Goal: Task Accomplishment & Management: Complete application form

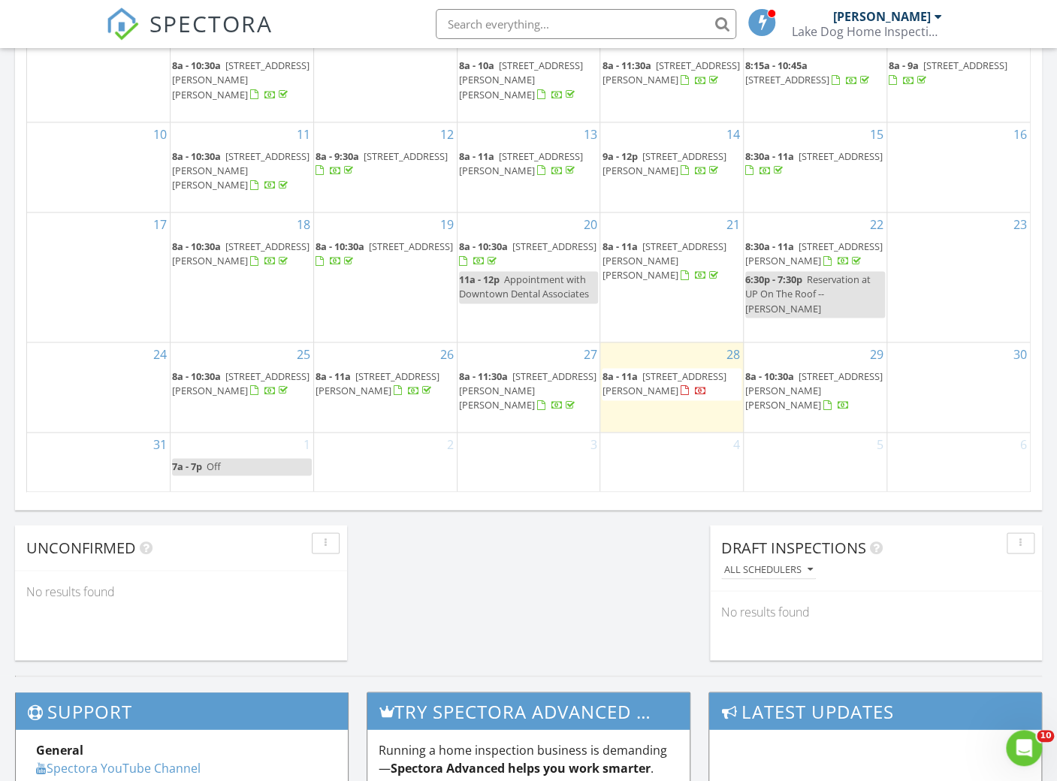
click at [372, 445] on div "2" at bounding box center [385, 462] width 143 height 59
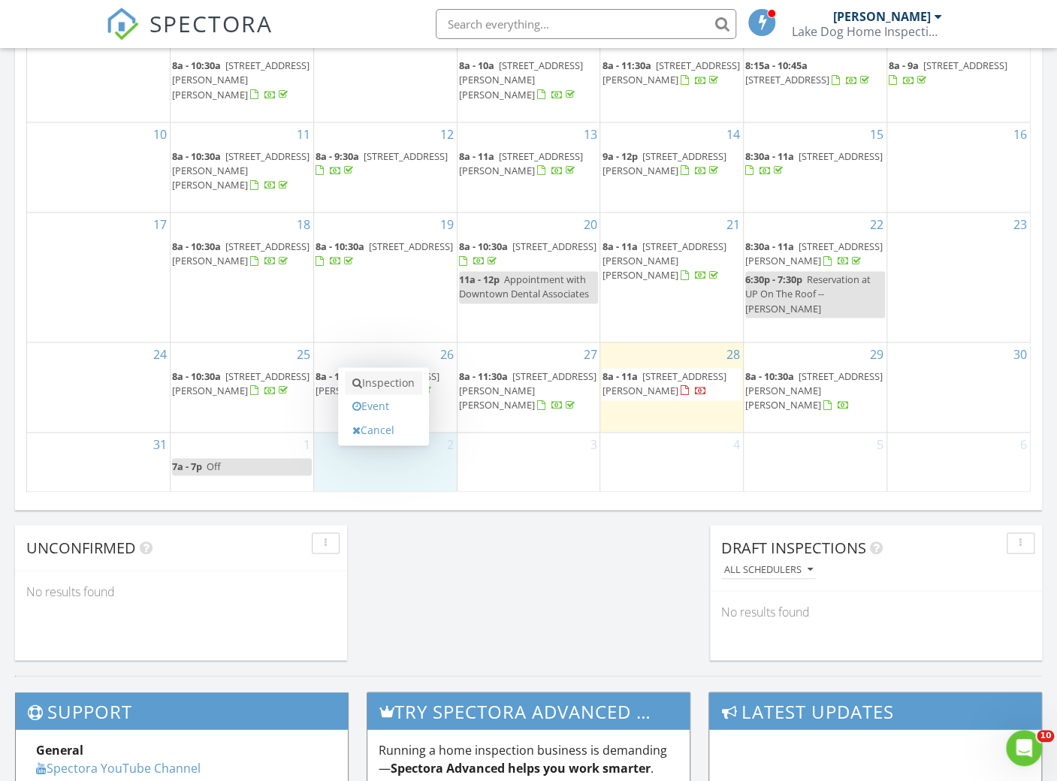
click at [379, 376] on link "Inspection" at bounding box center [383, 383] width 77 height 24
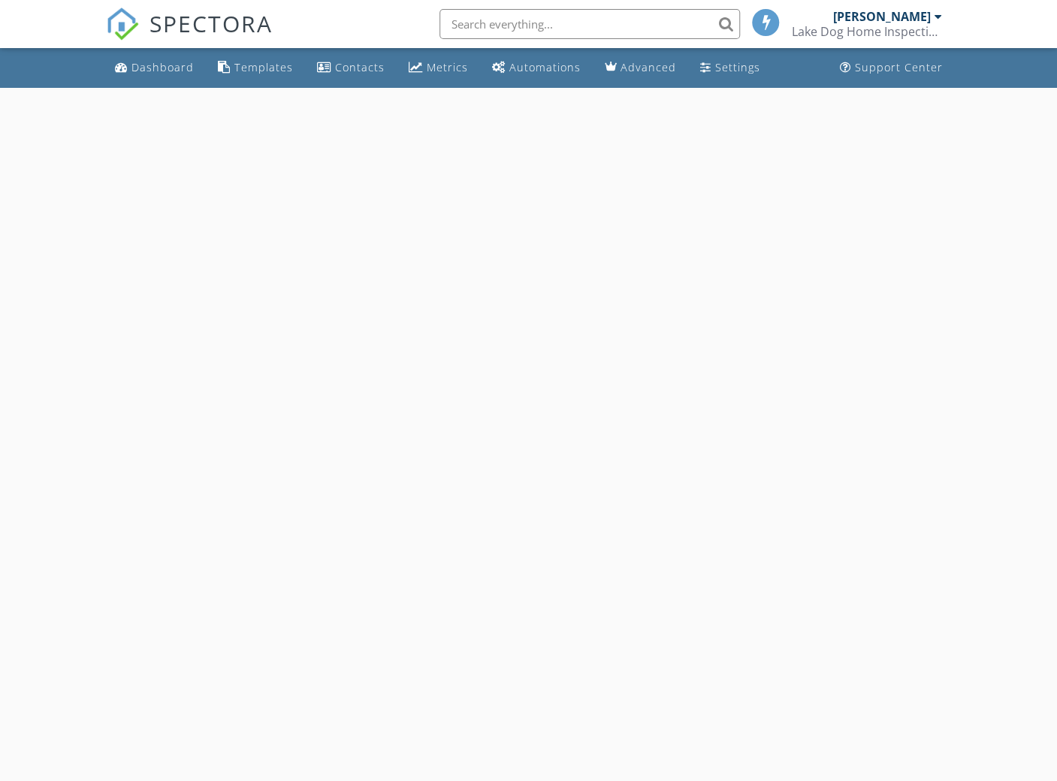
select select "8"
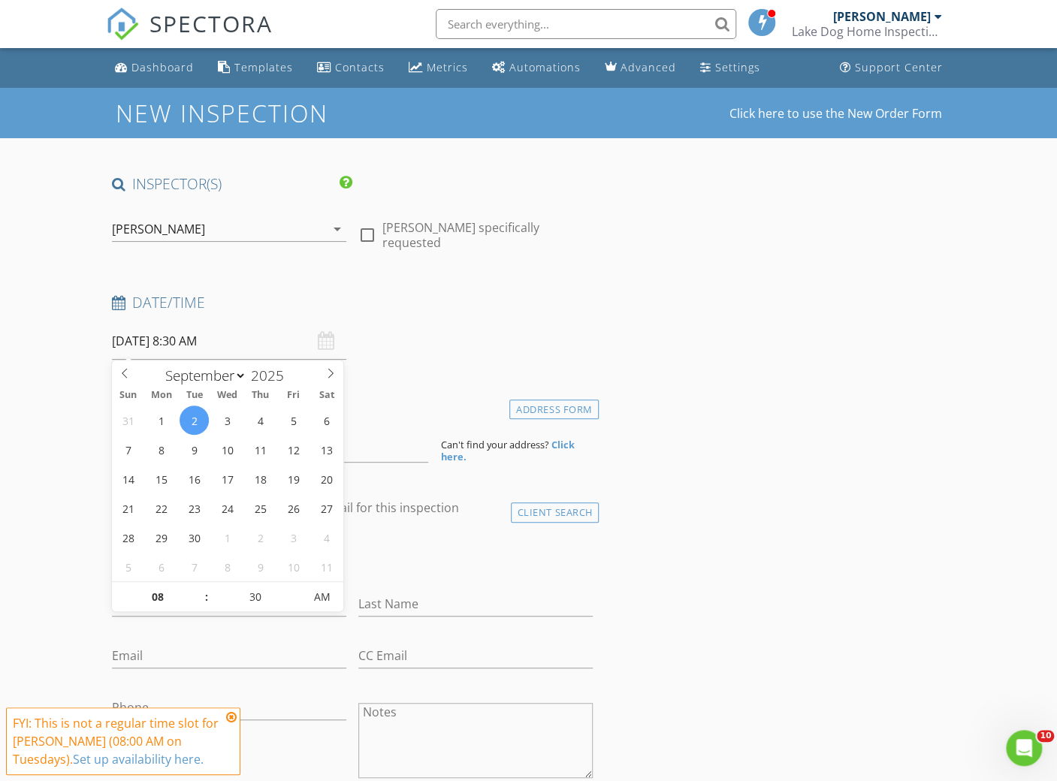
click at [235, 348] on input "[DATE] 8:30 AM" at bounding box center [229, 341] width 234 height 37
click at [257, 596] on input "30" at bounding box center [255, 598] width 92 height 30
type input "00"
type input "[DATE] 8:00 AM"
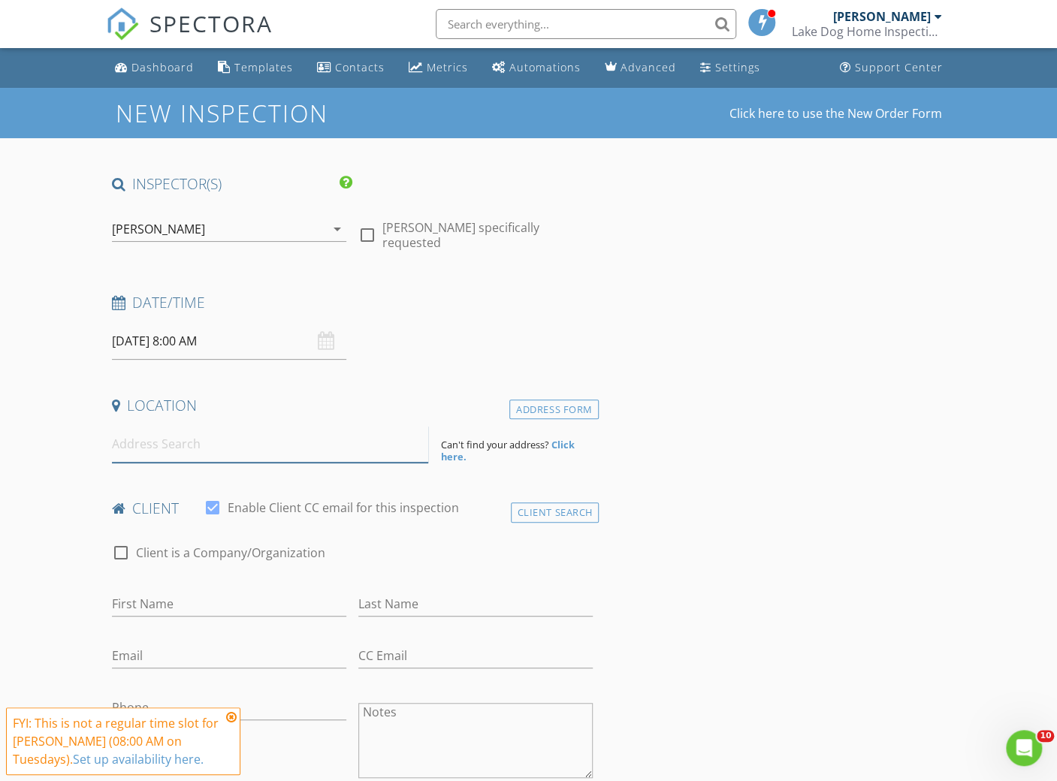
click at [200, 436] on input at bounding box center [270, 444] width 317 height 37
click at [142, 596] on input "First Name" at bounding box center [229, 604] width 234 height 25
click at [153, 648] on input "Email" at bounding box center [229, 656] width 234 height 25
type input "[EMAIL_ADDRESS][DOMAIN_NAME]"
click at [171, 597] on input "First Name" at bounding box center [229, 604] width 234 height 25
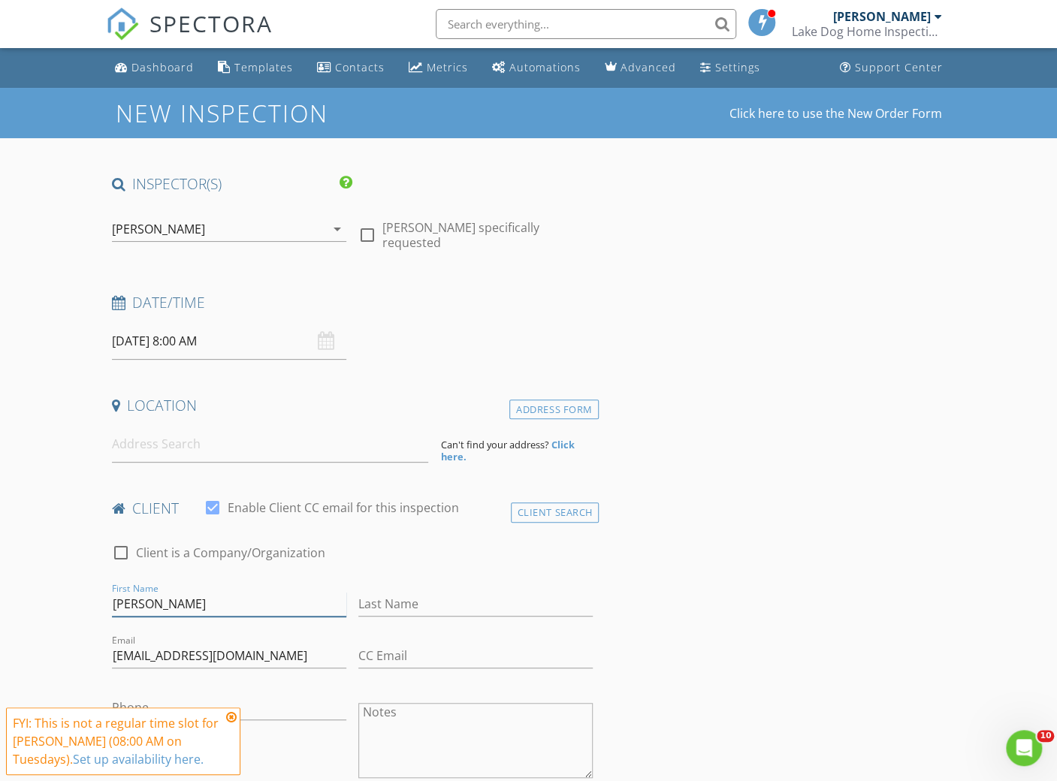
type input "Corey"
type input "Knight"
click at [165, 696] on input "Phone" at bounding box center [229, 708] width 234 height 25
click at [236, 717] on icon at bounding box center [231, 717] width 11 height 12
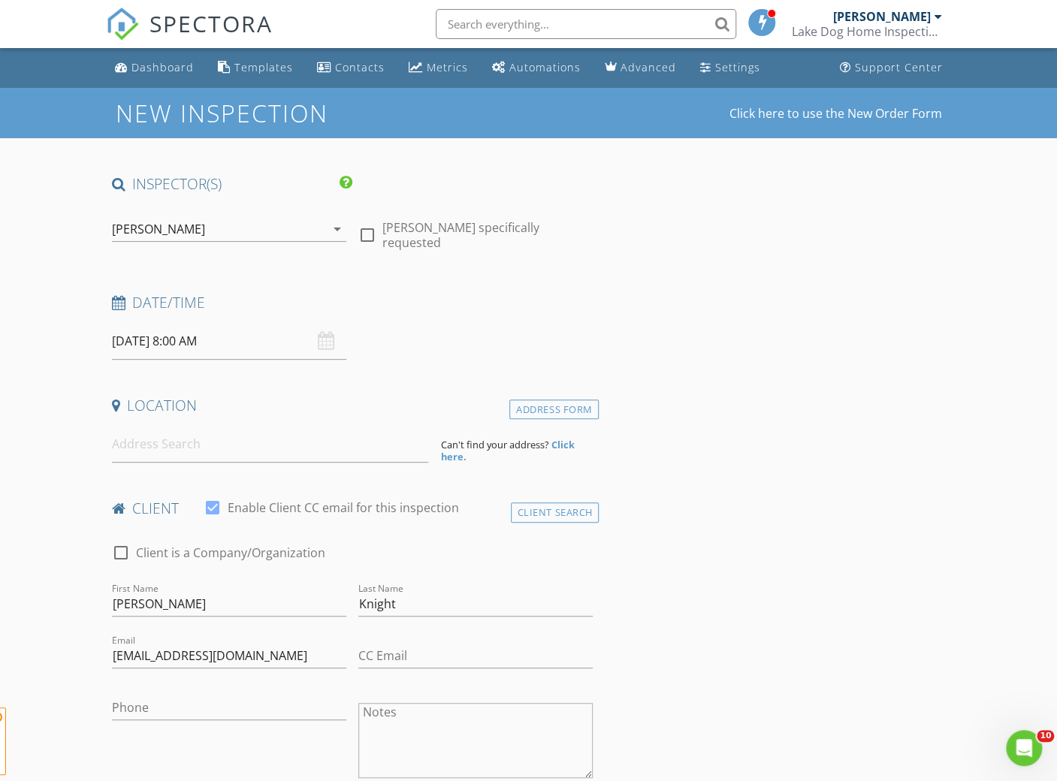
click at [237, 710] on span "FYI: This is not a regular time slot for Chad Ashley (08:00 AM on Tuesdays). Se…" at bounding box center [123, 742] width 234 height 68
click at [213, 705] on input "Phone" at bounding box center [229, 708] width 234 height 25
type input "[PHONE_NUMBER]"
click at [322, 457] on input at bounding box center [270, 444] width 317 height 37
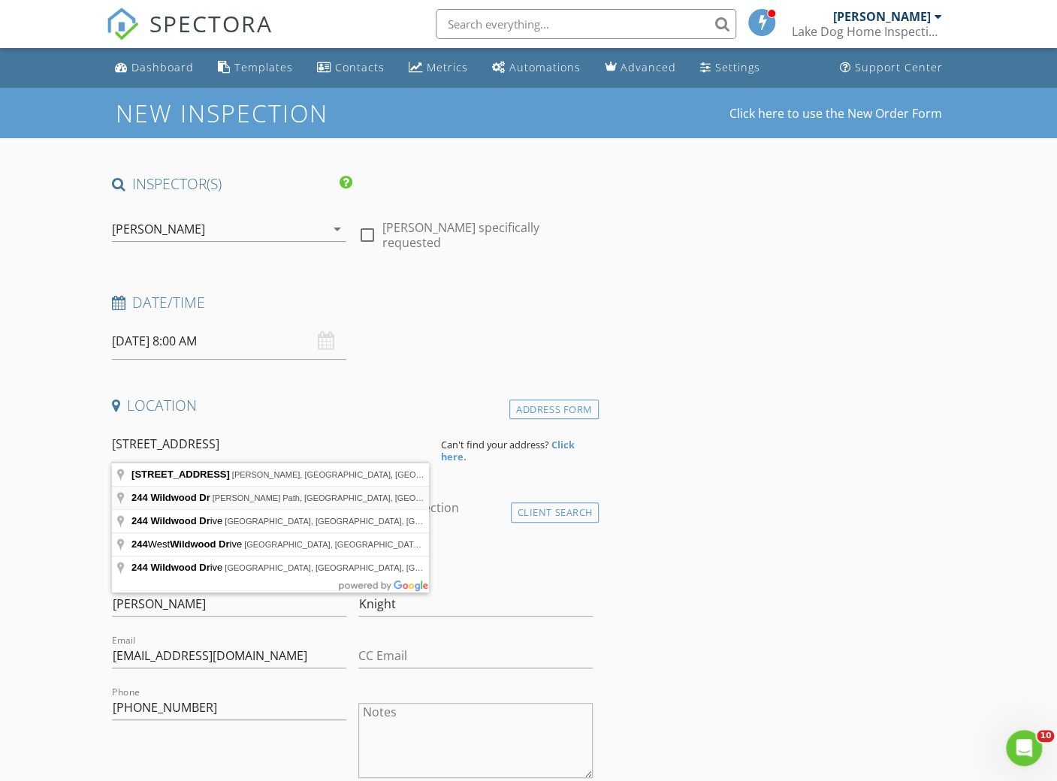
type input "244 Wildwood Dr, Honea Path, SC, USA"
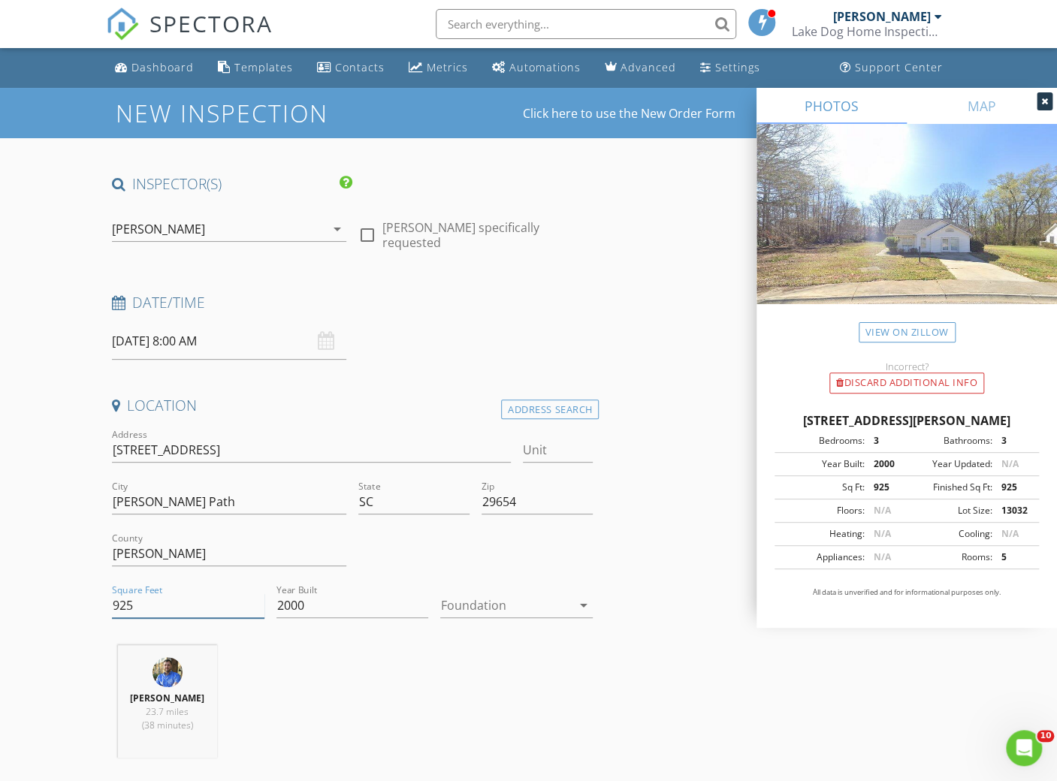
drag, startPoint x: 137, startPoint y: 602, endPoint x: 77, endPoint y: 601, distance: 60.9
type input "1100"
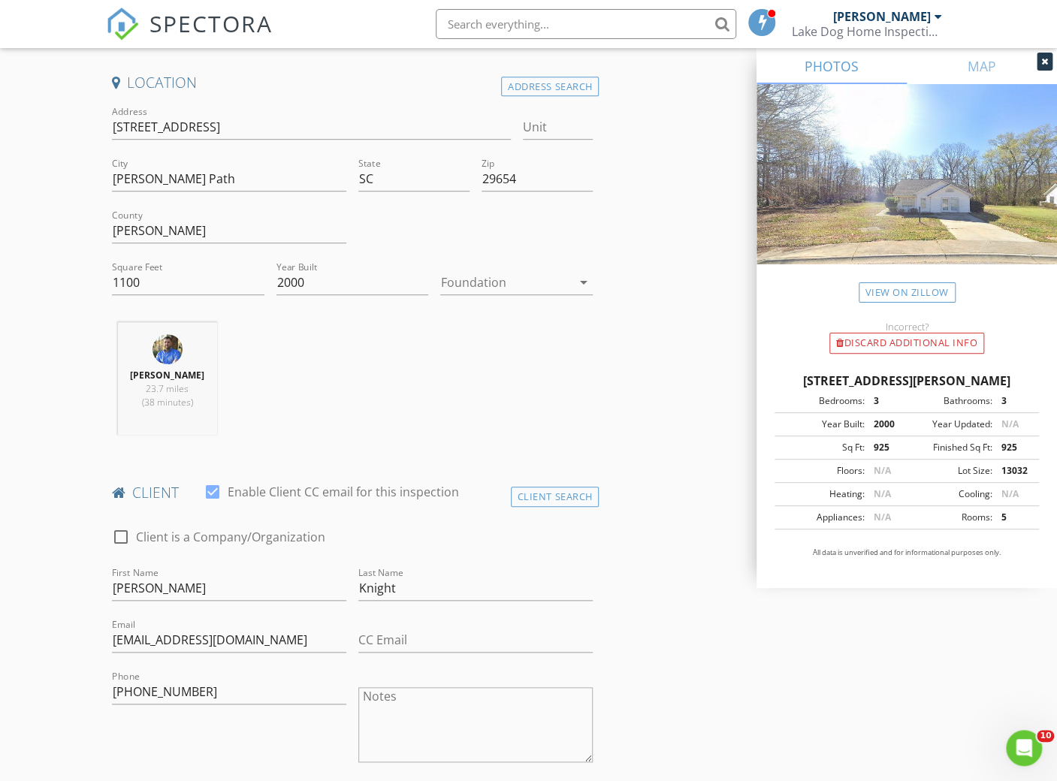
scroll to position [341, 0]
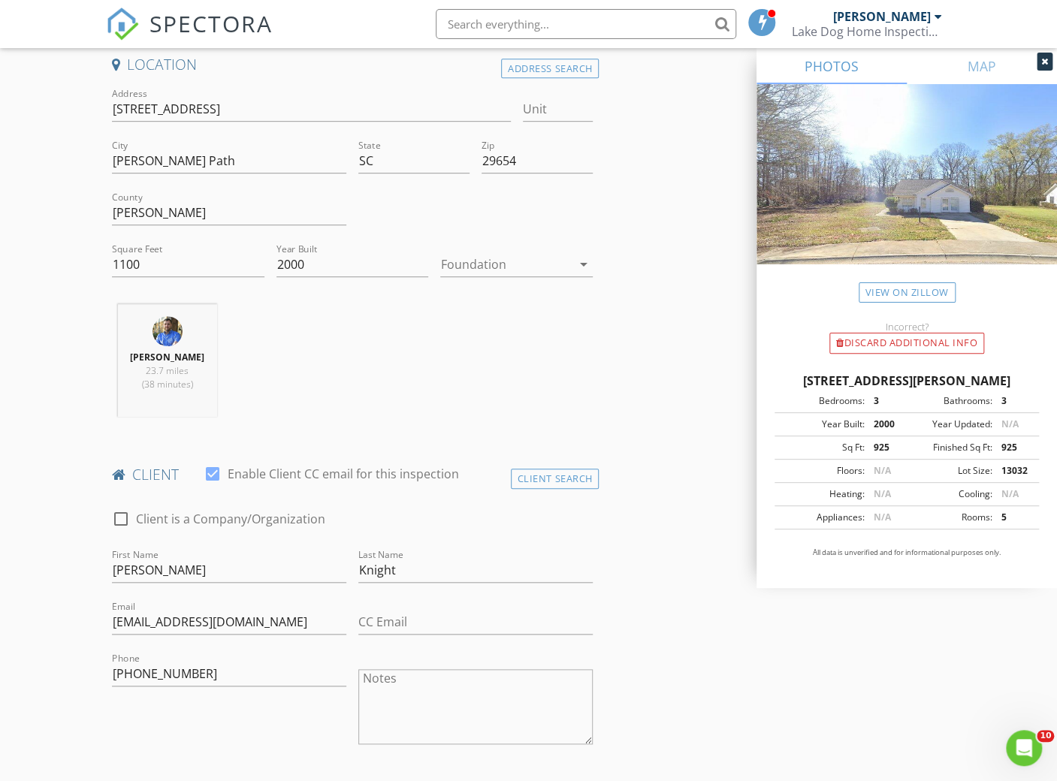
click at [466, 267] on div at bounding box center [505, 264] width 131 height 24
click at [462, 337] on div "Slab" at bounding box center [516, 342] width 128 height 18
click at [460, 355] on div "Chad Ashley 23.7 miles (38 minutes)" at bounding box center [353, 366] width 494 height 125
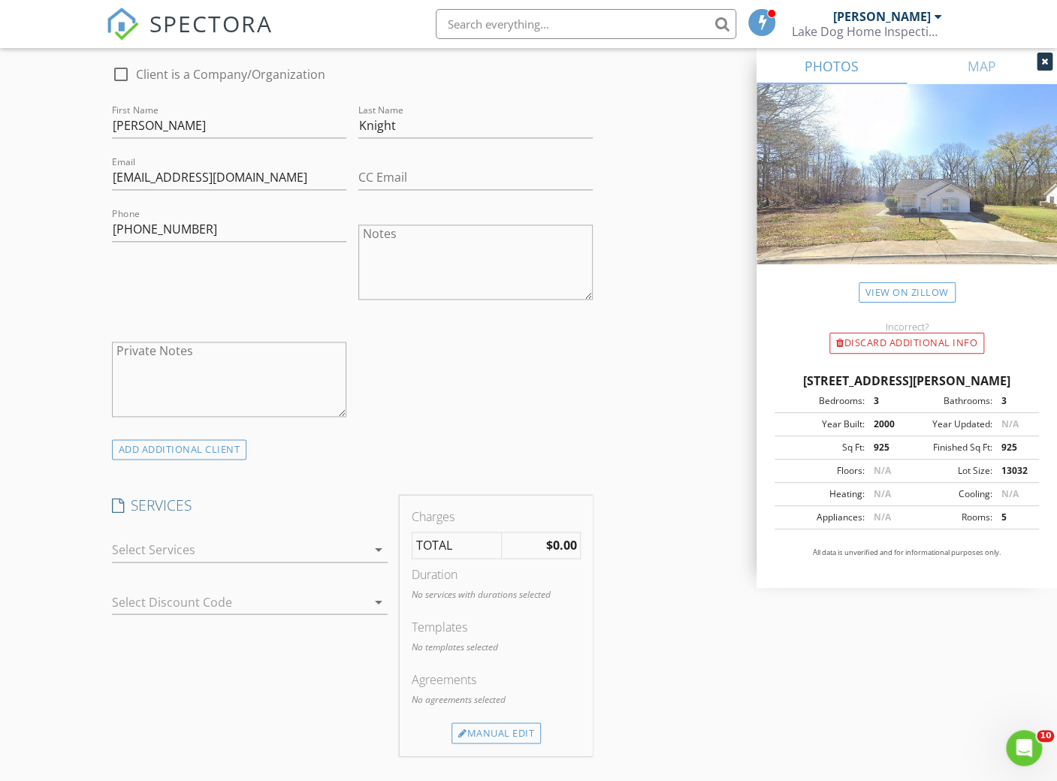
scroll to position [819, 0]
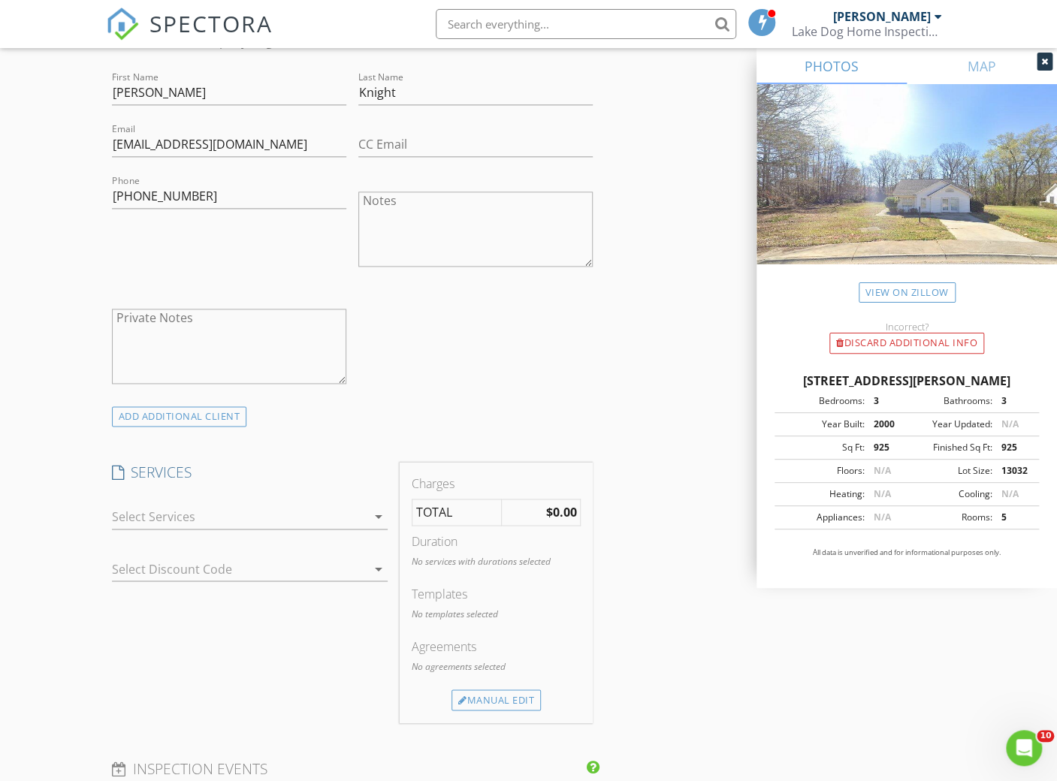
click at [285, 518] on div at bounding box center [239, 517] width 255 height 24
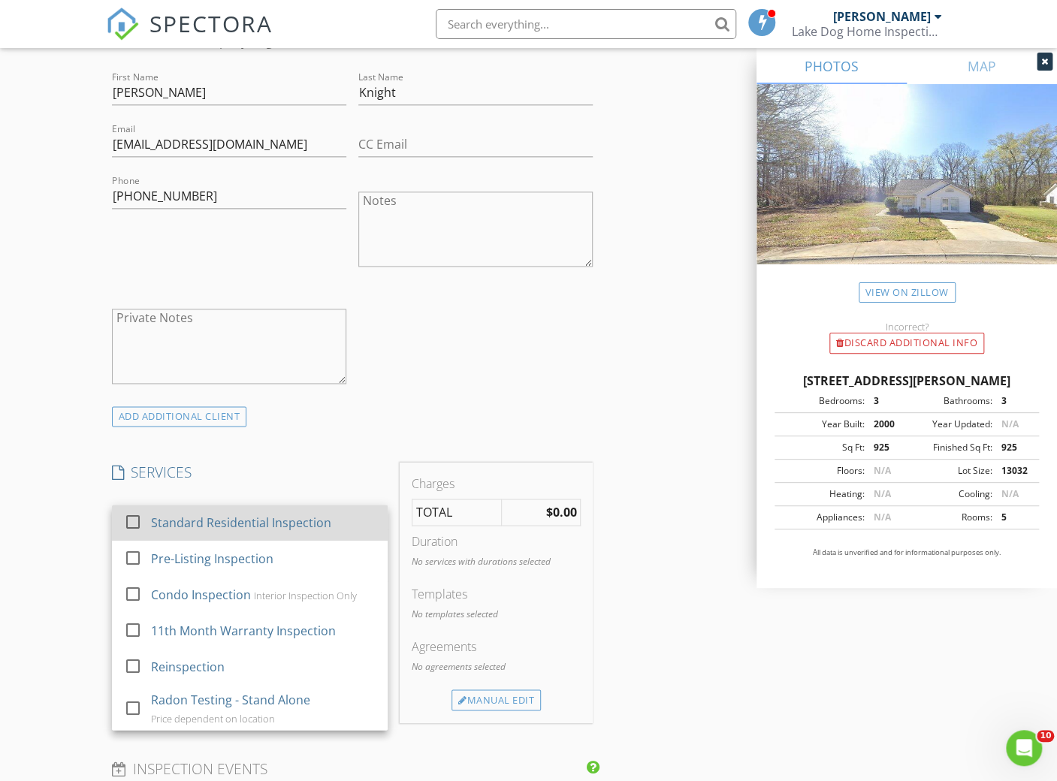
click at [275, 521] on div "Standard Residential Inspection" at bounding box center [241, 523] width 180 height 18
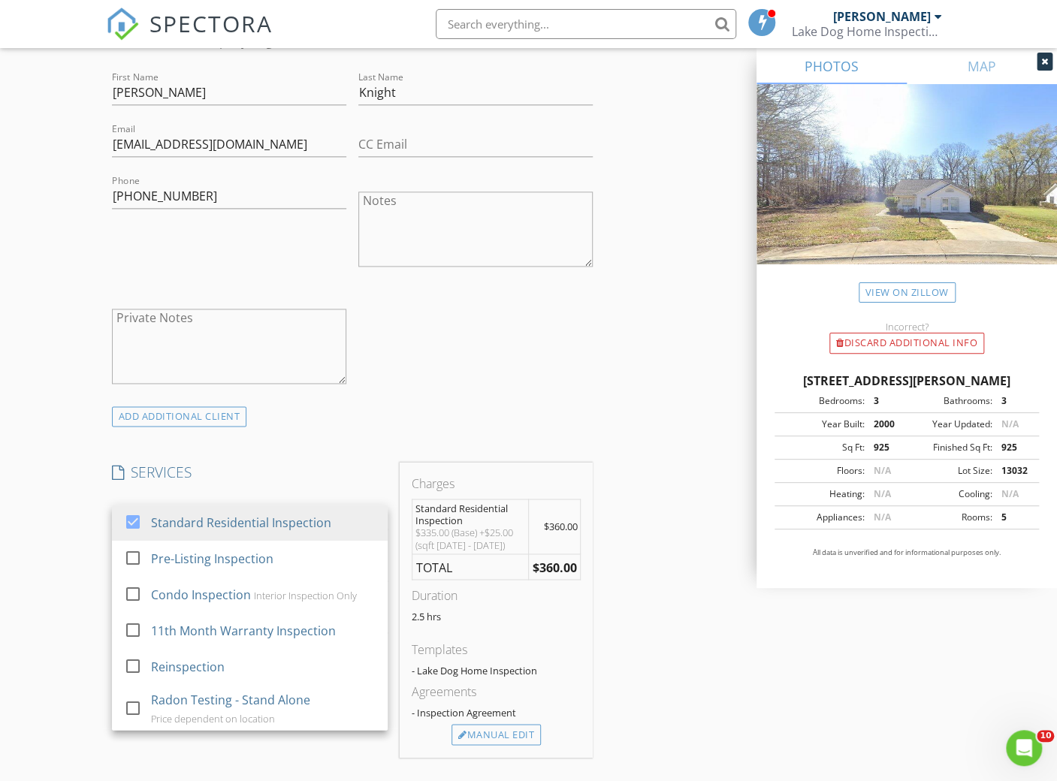
click at [77, 518] on div "New Inspection Click here to use the New Order Form INSPECTOR(S) check_box Chad…" at bounding box center [528, 631] width 1057 height 2724
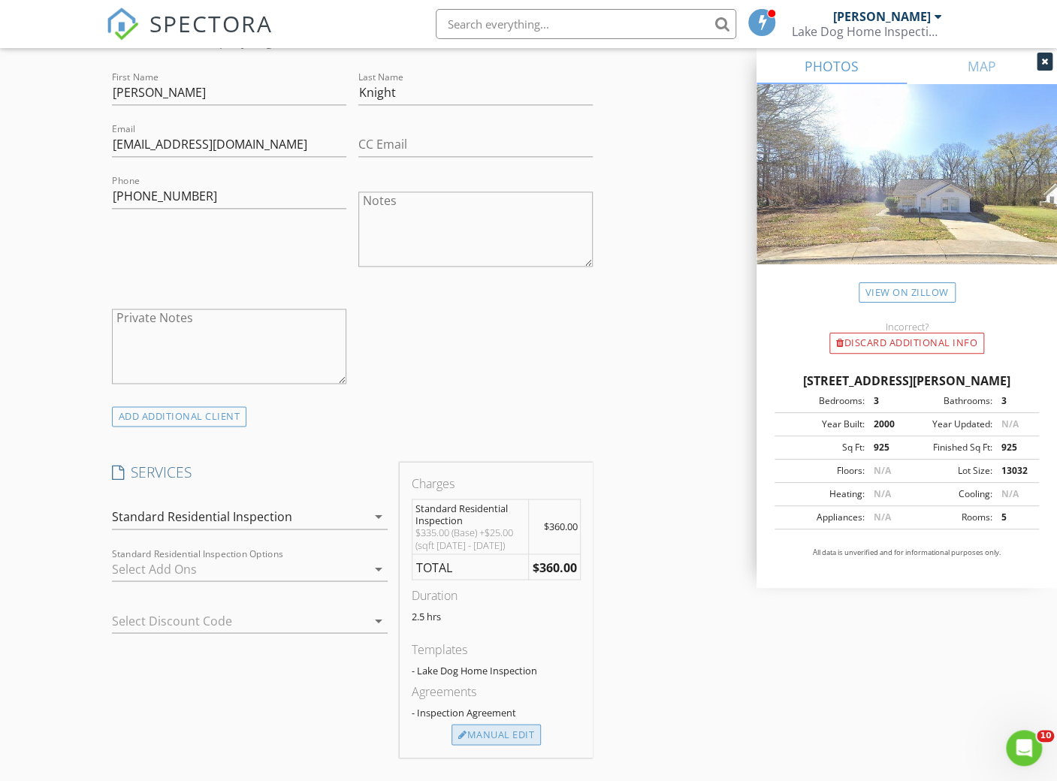
click at [480, 732] on div "Manual Edit" at bounding box center [495, 734] width 89 height 21
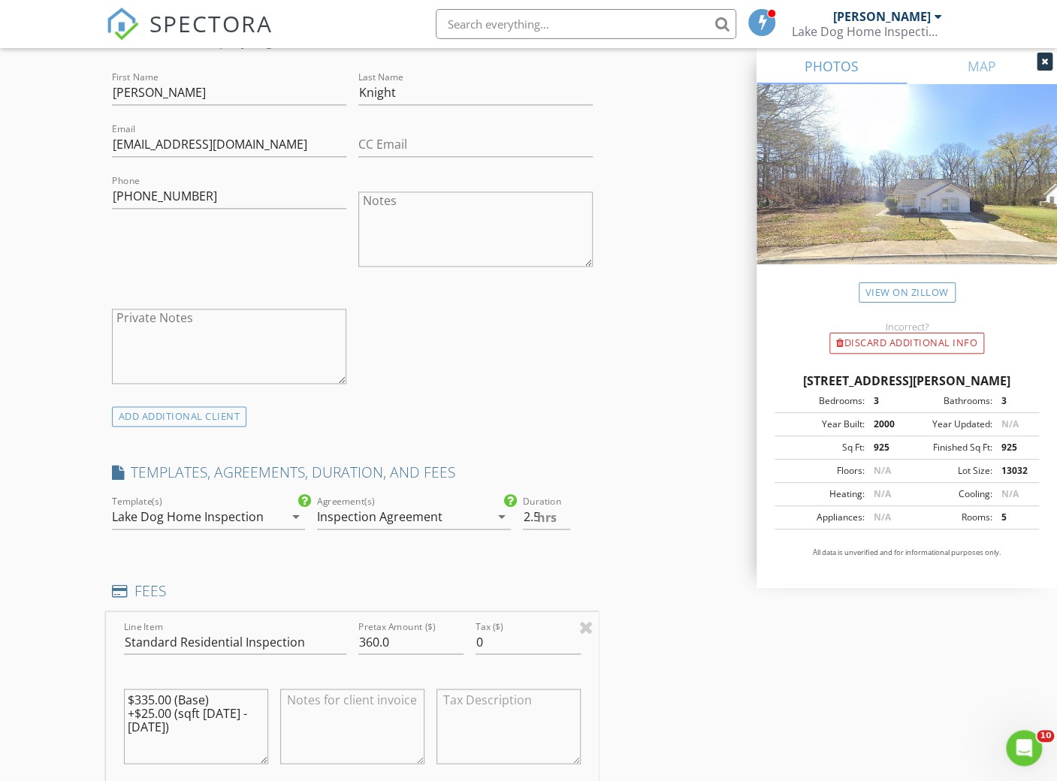
scroll to position [1024, 0]
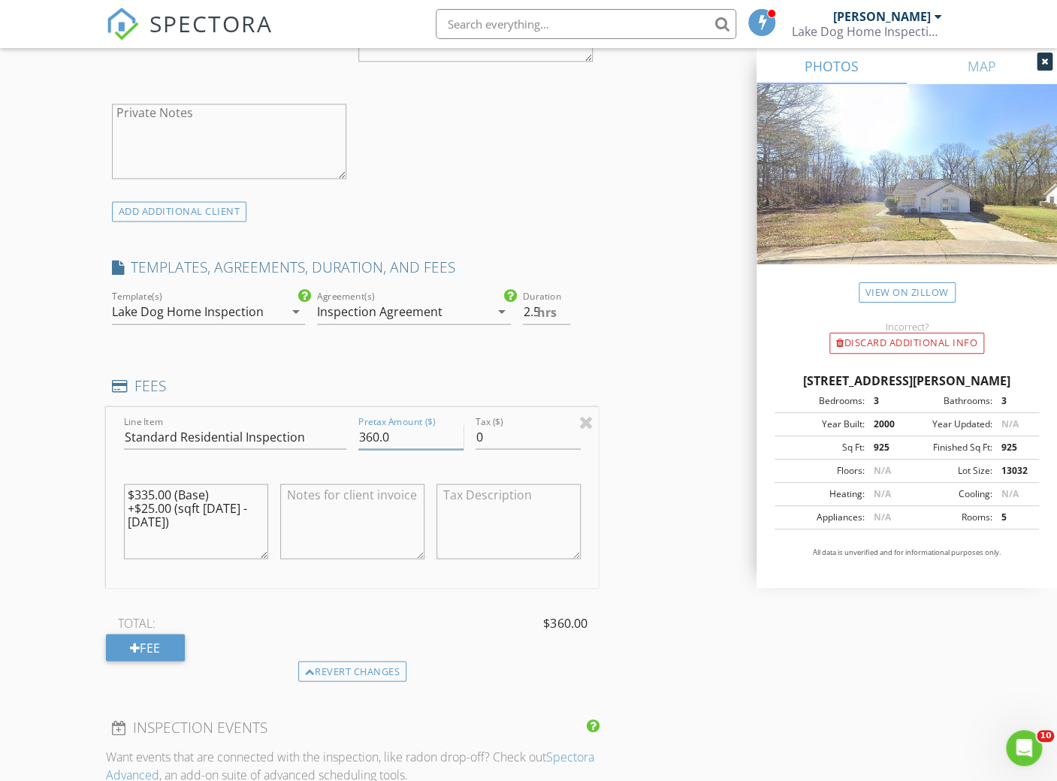
drag, startPoint x: 392, startPoint y: 431, endPoint x: 330, endPoint y: 431, distance: 62.3
click at [330, 431] on div "Line Item Standard Residential Inspection Pretax Amount ($) 360.0 Tax ($) 0 $33…" at bounding box center [353, 496] width 494 height 181
type input "300"
click at [421, 611] on div "TOTAL: $300.00" at bounding box center [353, 622] width 494 height 23
click at [345, 525] on textarea at bounding box center [352, 521] width 144 height 75
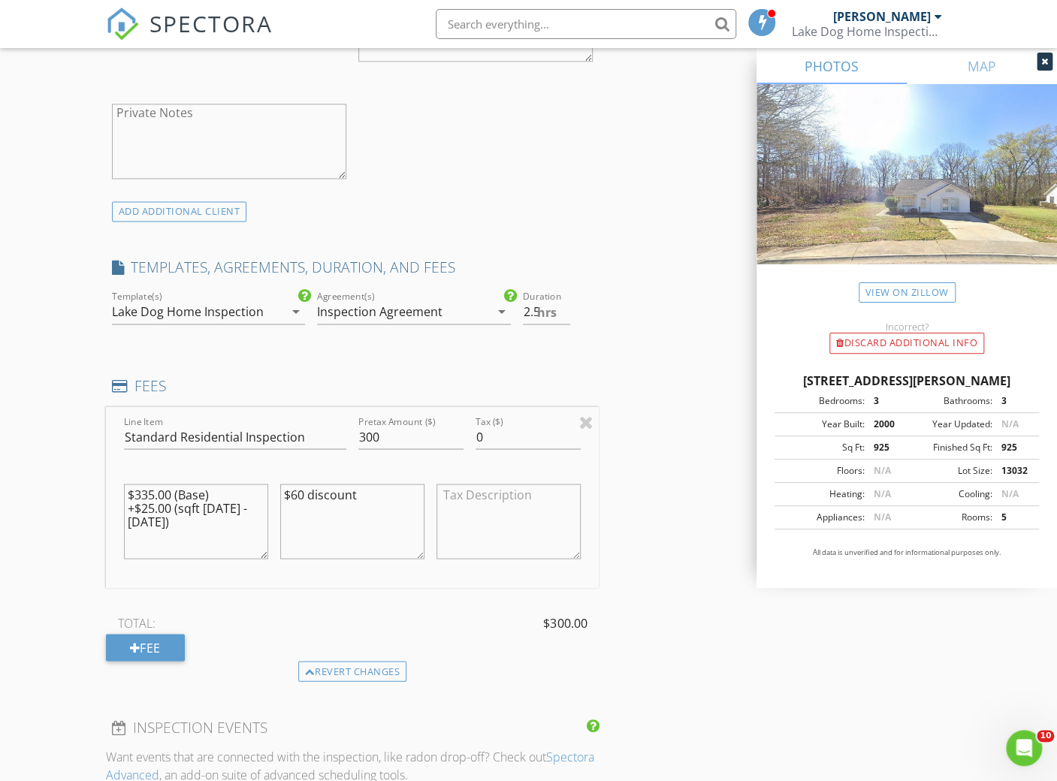
type textarea "$60 discount"
click at [82, 550] on div "New Inspection Click here to use the New Order Form INSPECTOR(S) check_box Chad…" at bounding box center [528, 490] width 1057 height 2853
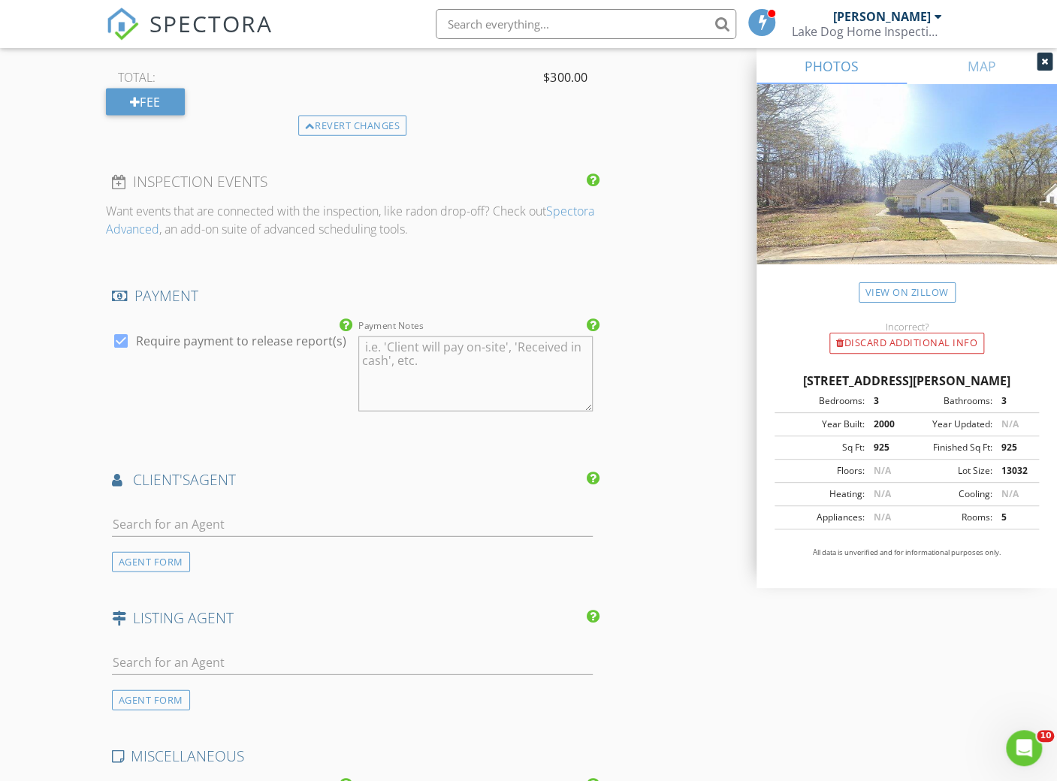
scroll to position [1570, 0]
click at [198, 517] on input "text" at bounding box center [353, 524] width 482 height 25
type input "[PERSON_NAME]"
click at [197, 548] on div "[PERSON_NAME]" at bounding box center [239, 551] width 169 height 18
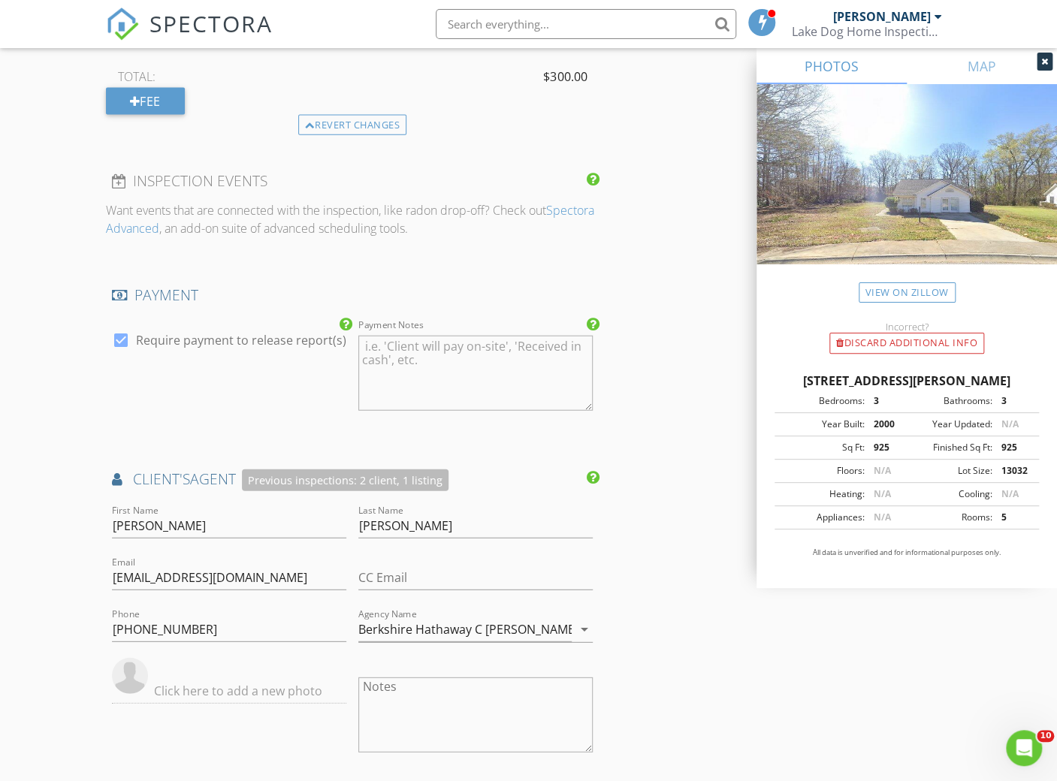
click at [41, 548] on div "New Inspection Click here to use the New Order Form INSPECTOR(S) check_box Chad…" at bounding box center [528, 116] width 1057 height 3196
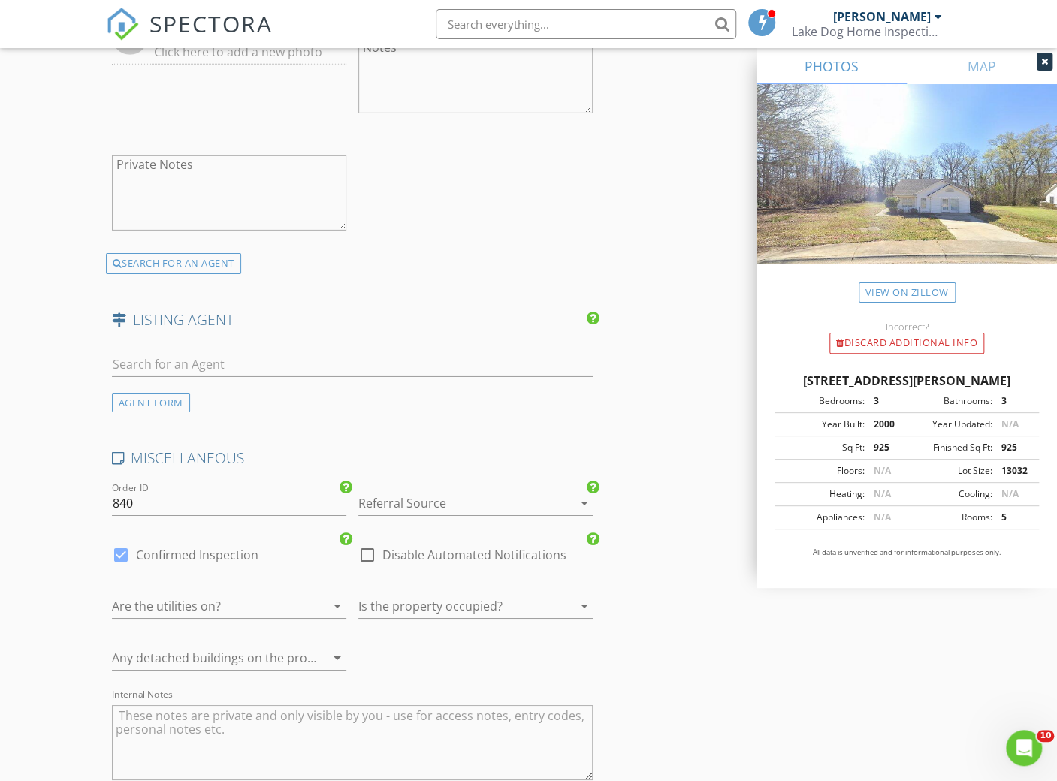
scroll to position [2496, 0]
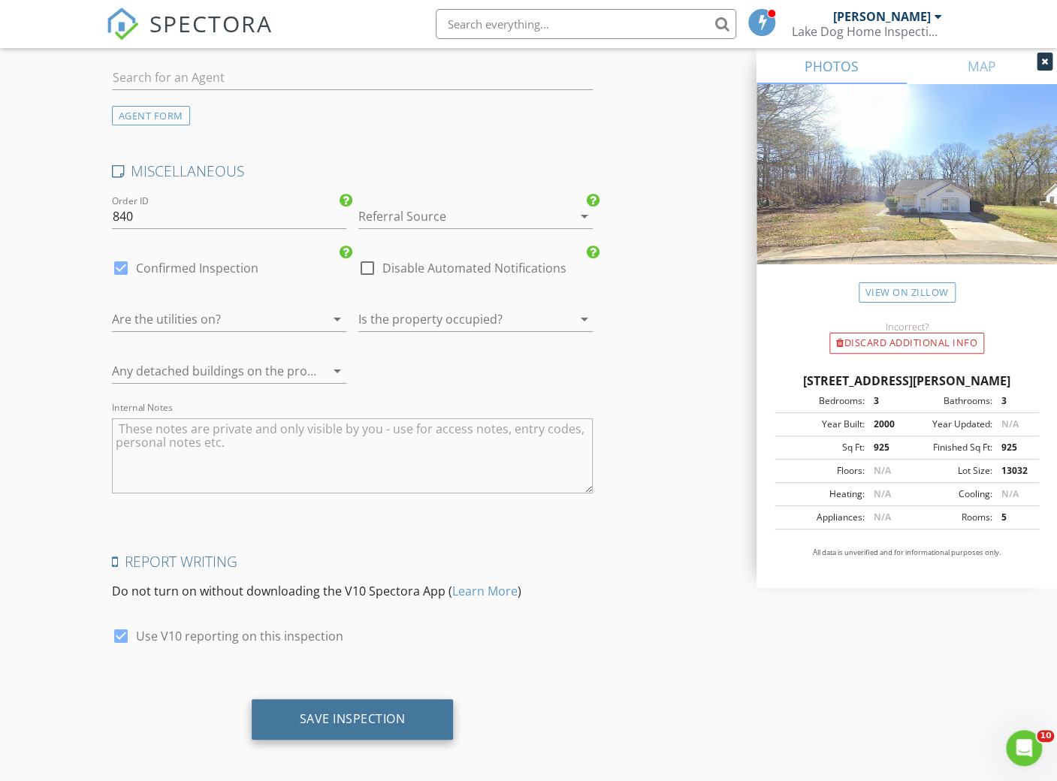
click at [303, 711] on div "Save Inspection" at bounding box center [353, 718] width 106 height 15
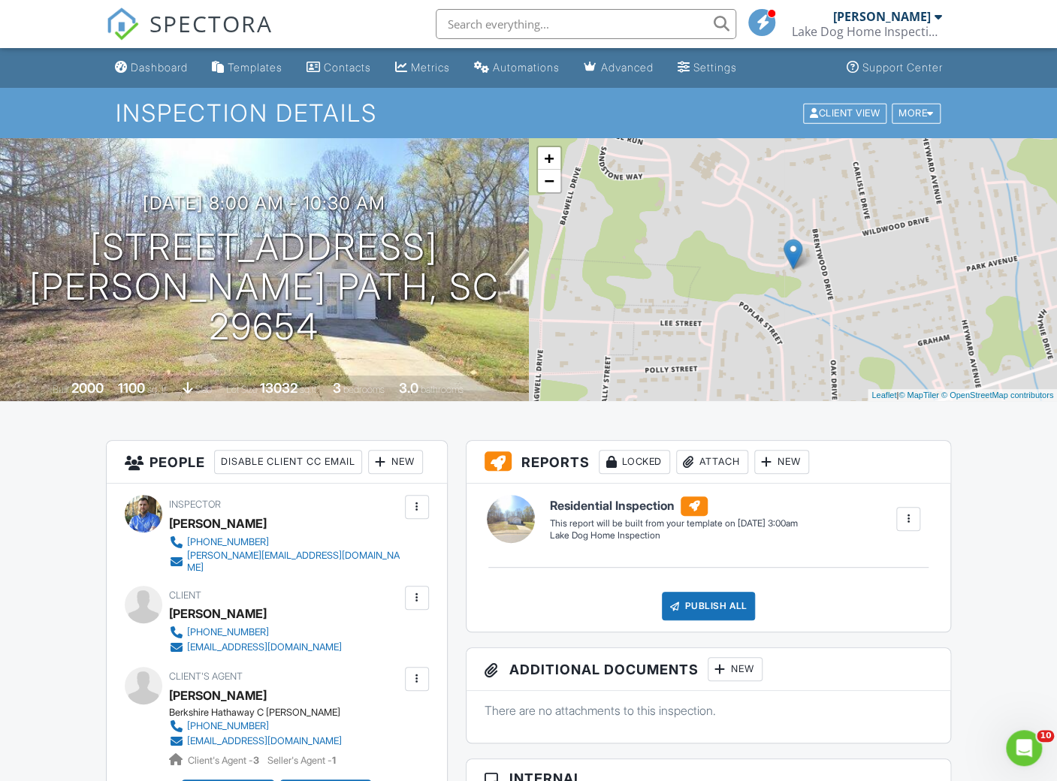
click at [415, 605] on div at bounding box center [416, 597] width 15 height 15
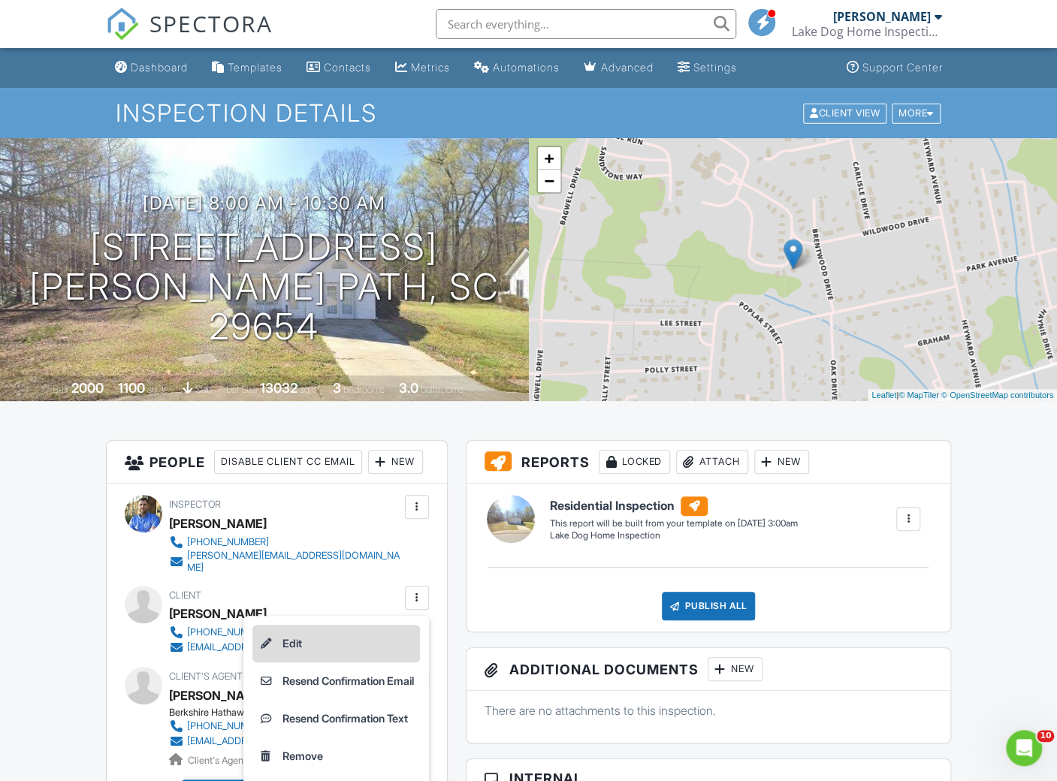
click at [294, 663] on li "Edit" at bounding box center [336, 644] width 168 height 38
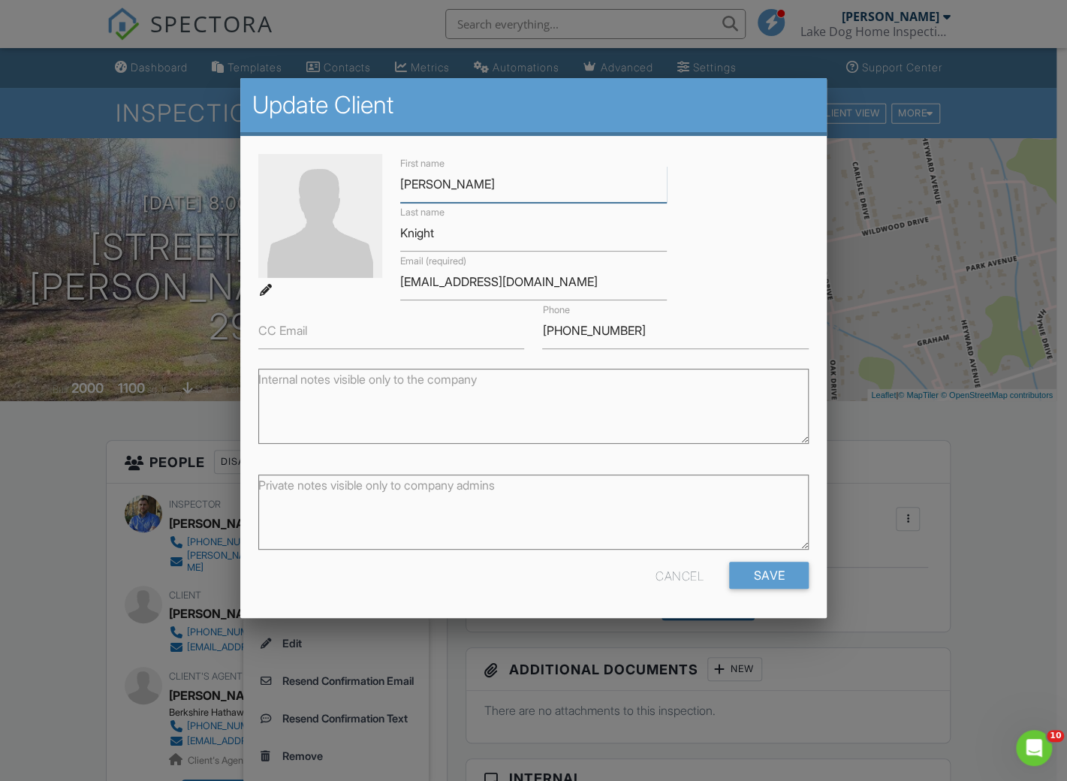
click at [515, 174] on input "Corey" at bounding box center [533, 184] width 267 height 37
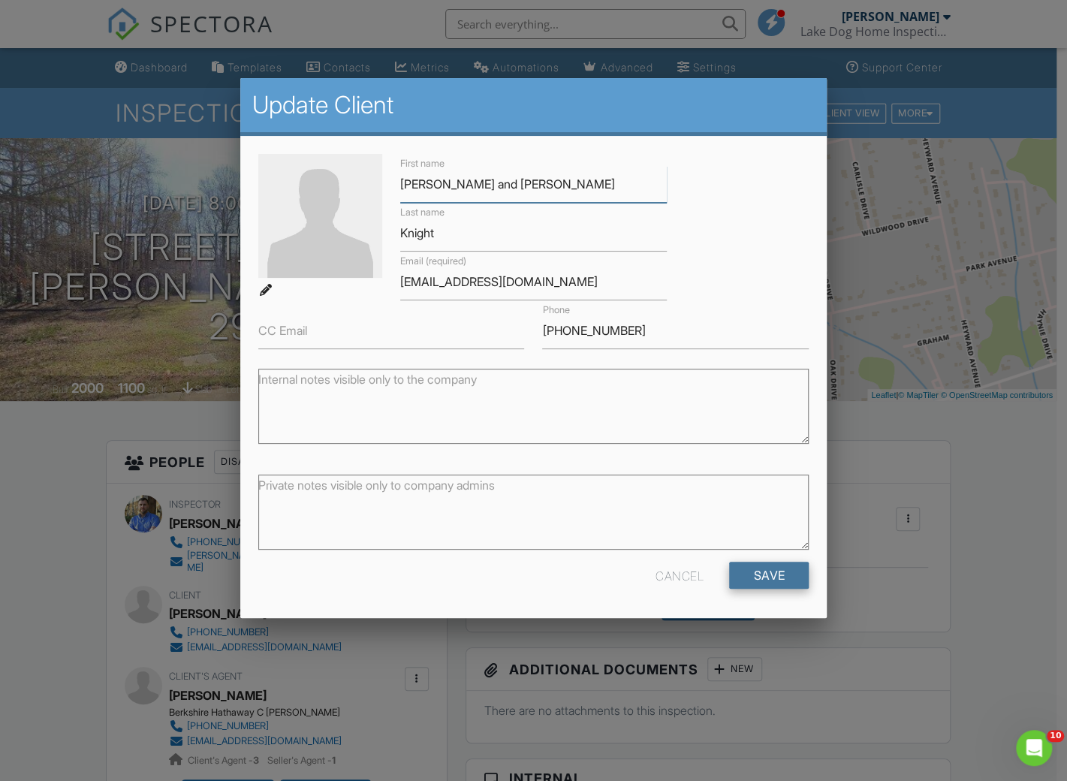
type input "[PERSON_NAME] and [PERSON_NAME]"
click at [775, 579] on input "Save" at bounding box center [769, 575] width 80 height 27
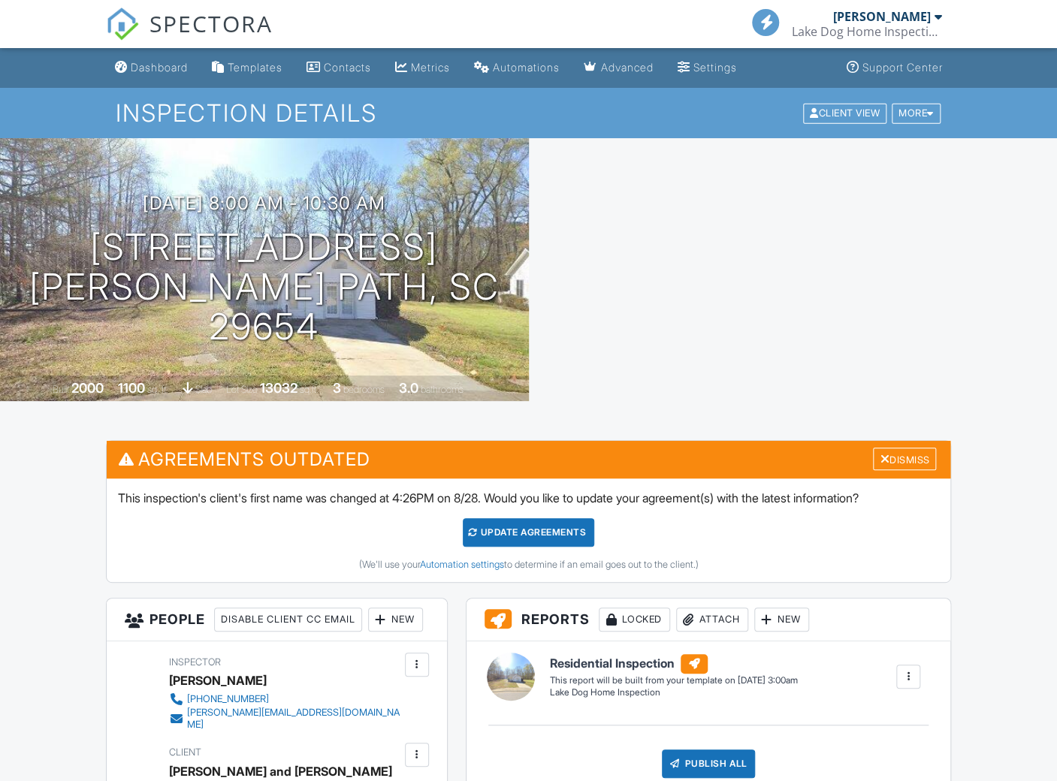
click at [543, 532] on div "Update Agreements" at bounding box center [528, 532] width 131 height 29
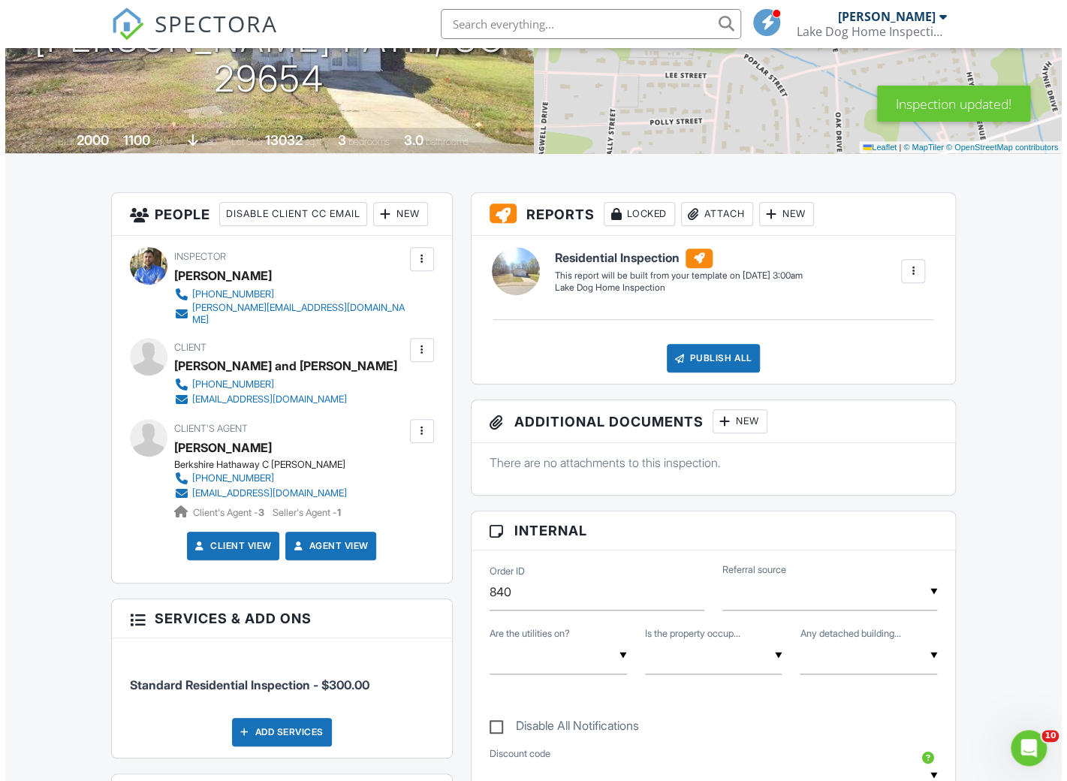
scroll to position [136, 0]
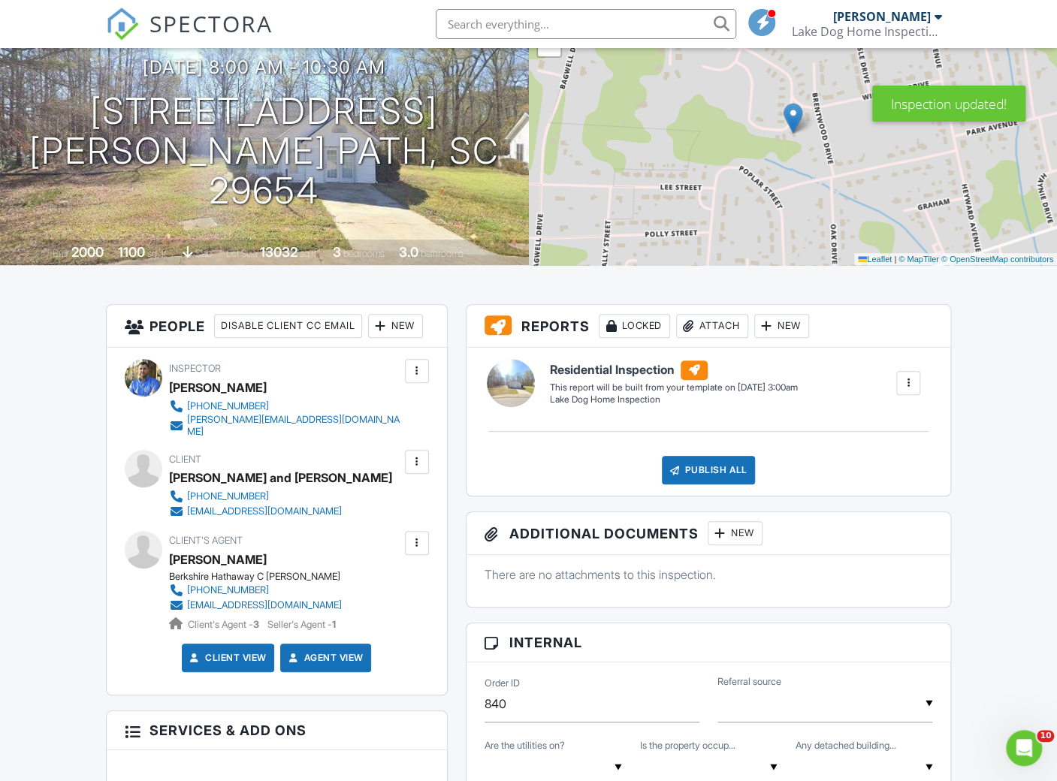
click at [416, 469] on div at bounding box center [416, 461] width 15 height 15
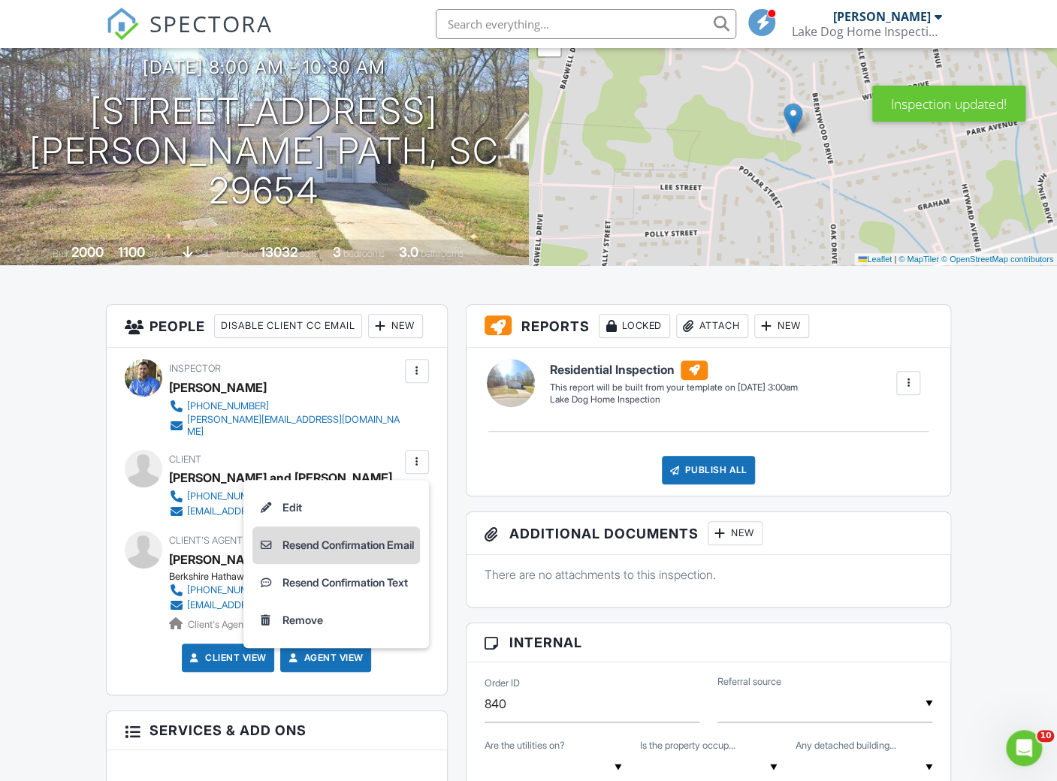
click at [375, 563] on li "Resend Confirmation Email" at bounding box center [336, 546] width 168 height 38
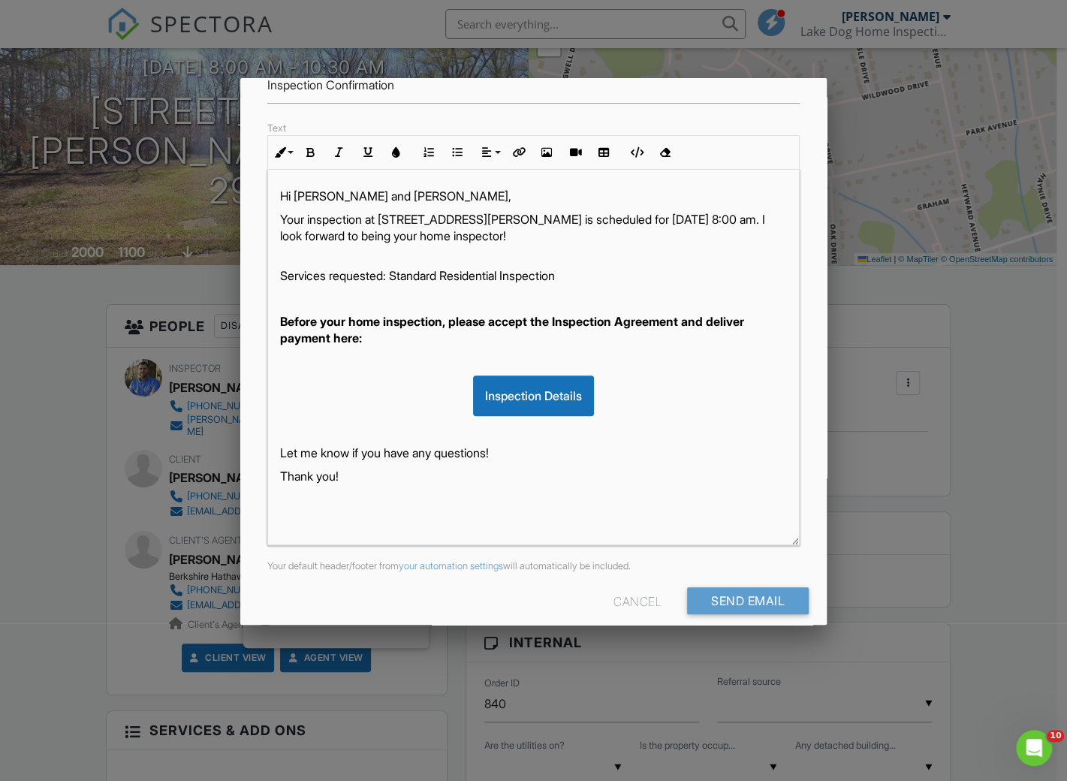
scroll to position [191, 0]
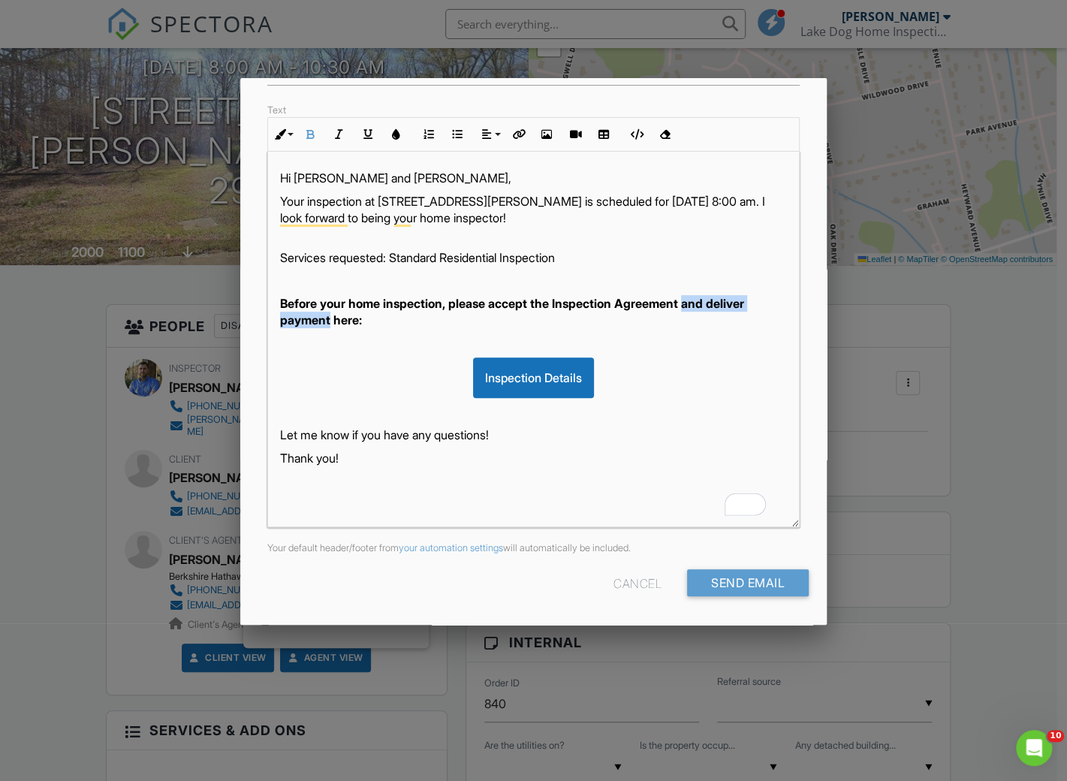
drag, startPoint x: 698, startPoint y: 300, endPoint x: 332, endPoint y: 326, distance: 366.8
click at [332, 326] on p "Before your home inspection, please accept the Inspection Agreement and deliver…" at bounding box center [534, 312] width 508 height 34
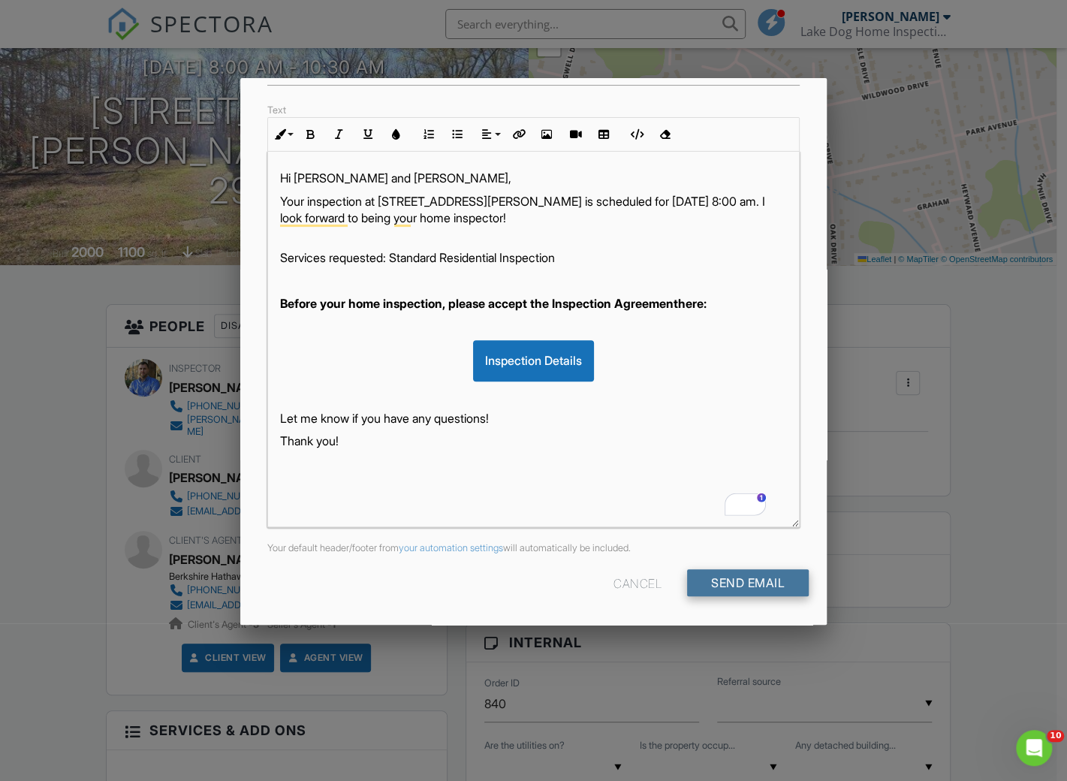
click at [736, 578] on input "Send Email" at bounding box center [748, 582] width 122 height 27
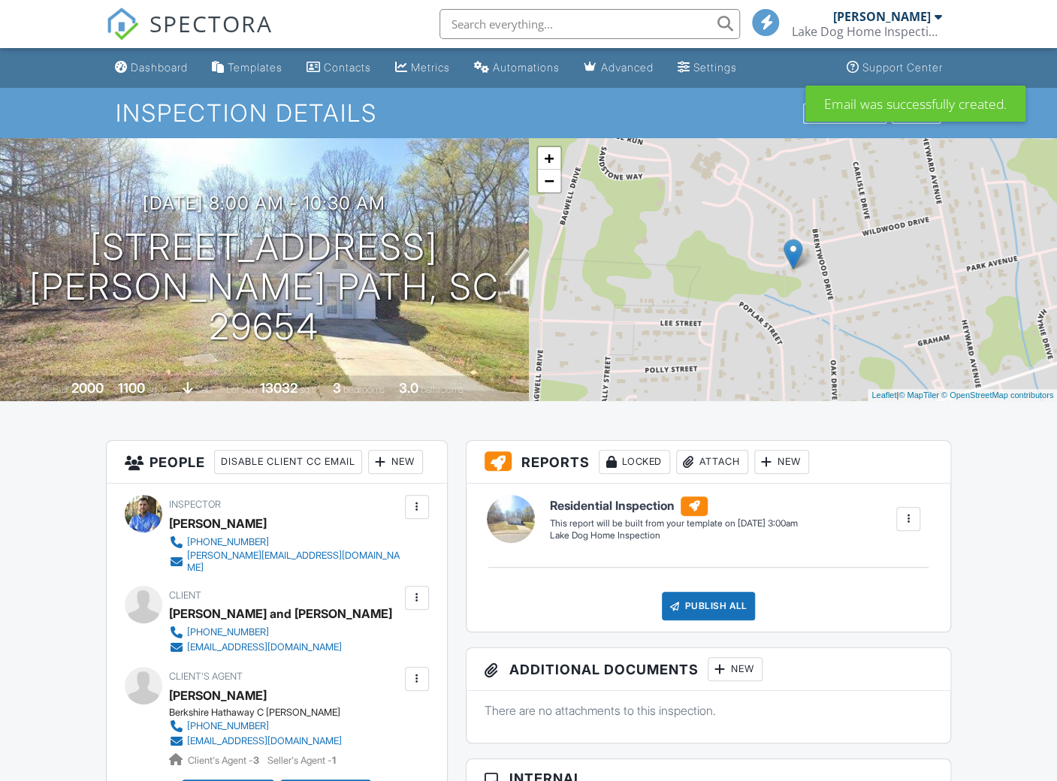
click at [407, 691] on div at bounding box center [417, 679] width 24 height 24
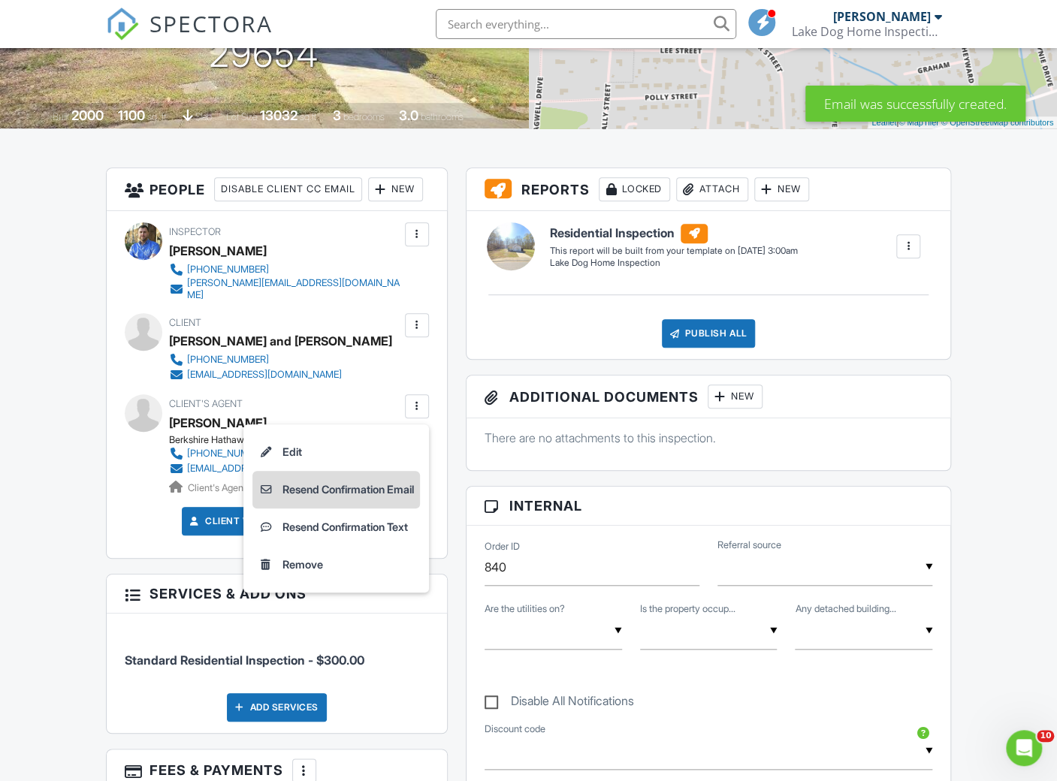
click at [352, 497] on li "Resend Confirmation Email" at bounding box center [336, 490] width 168 height 38
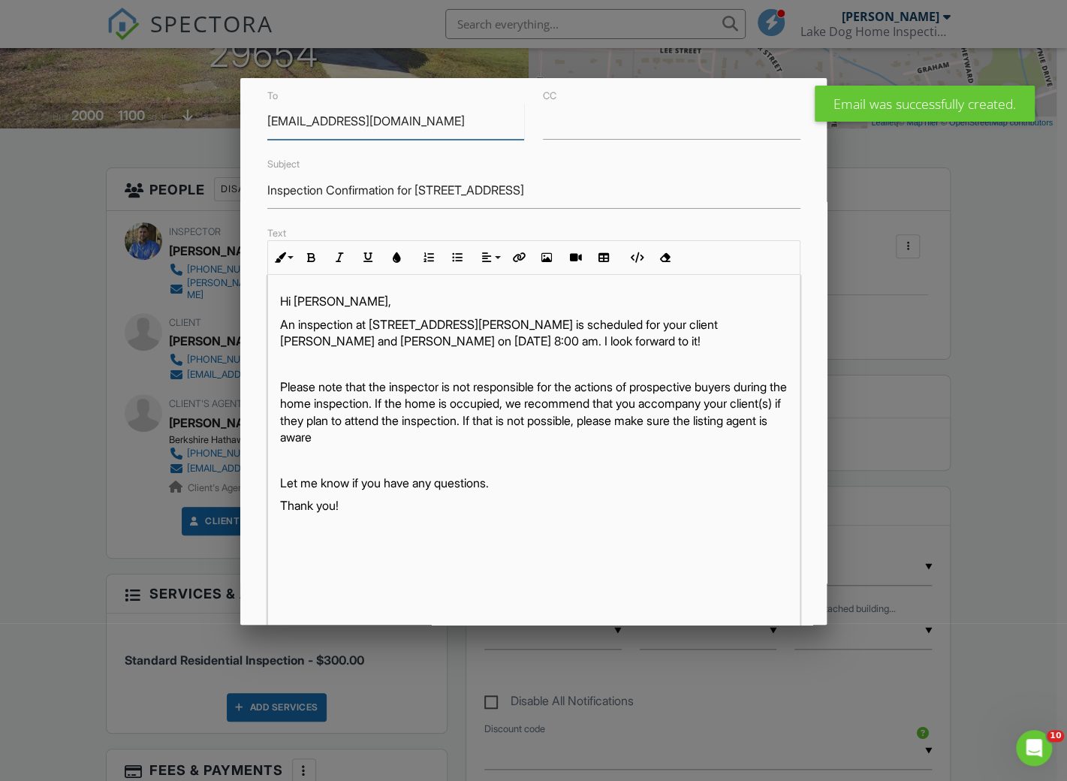
scroll to position [191, 0]
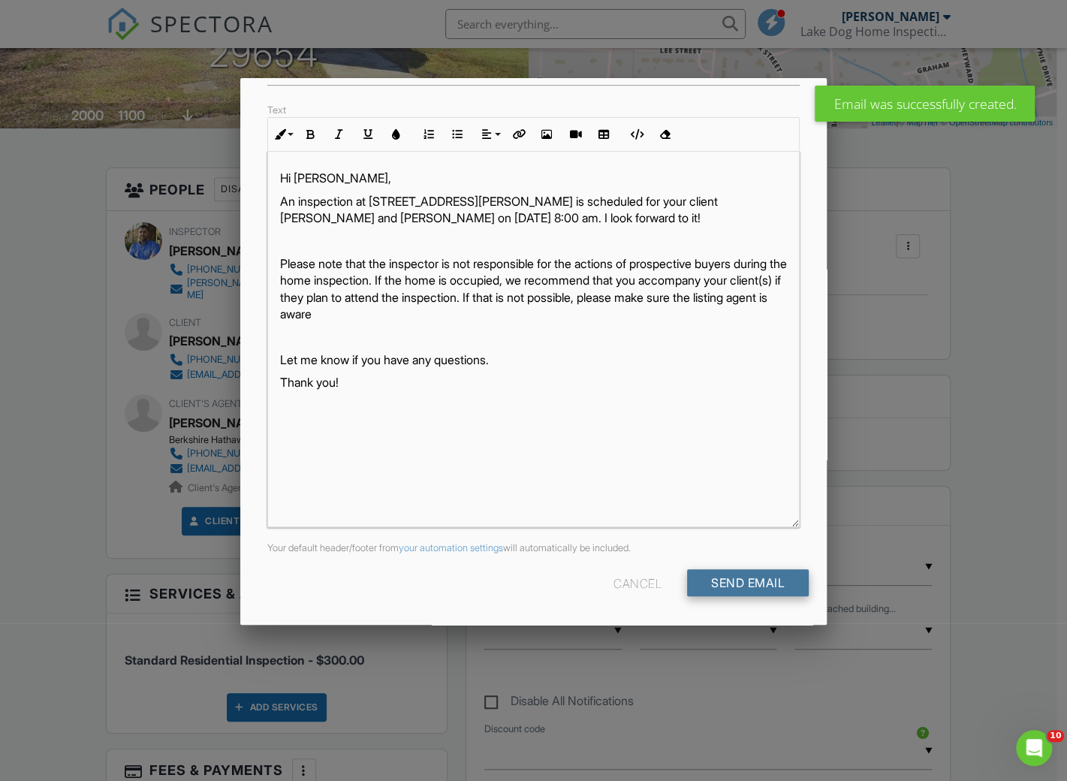
click at [714, 581] on input "Send Email" at bounding box center [748, 582] width 122 height 27
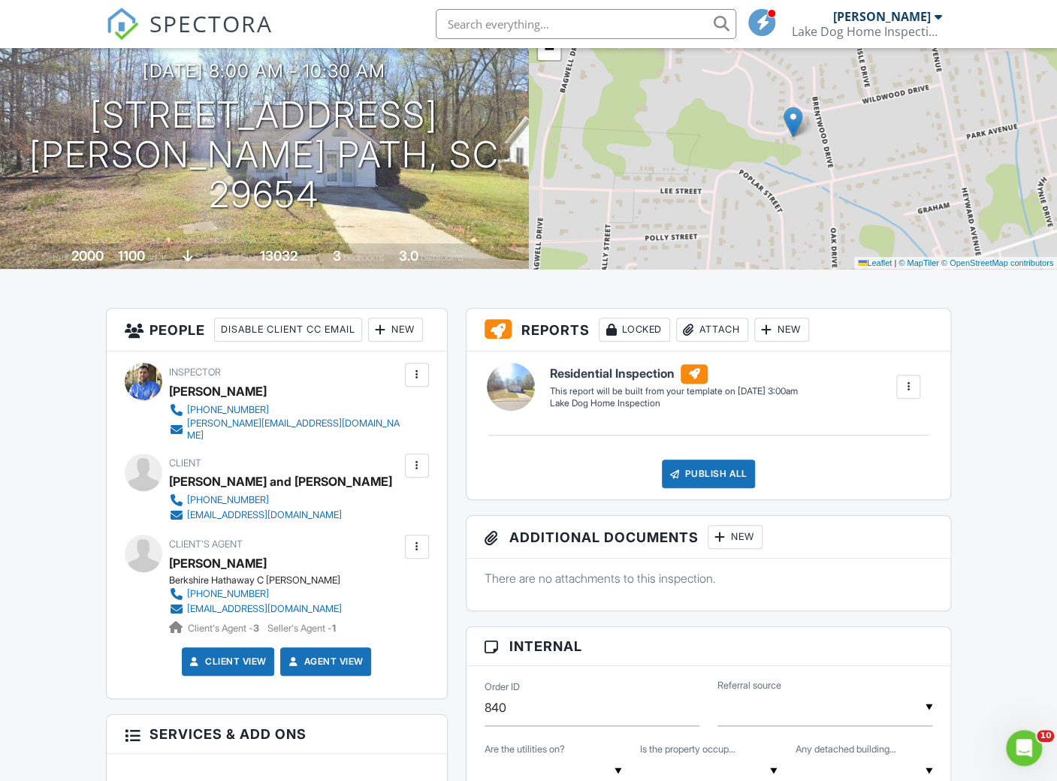
scroll to position [136, 0]
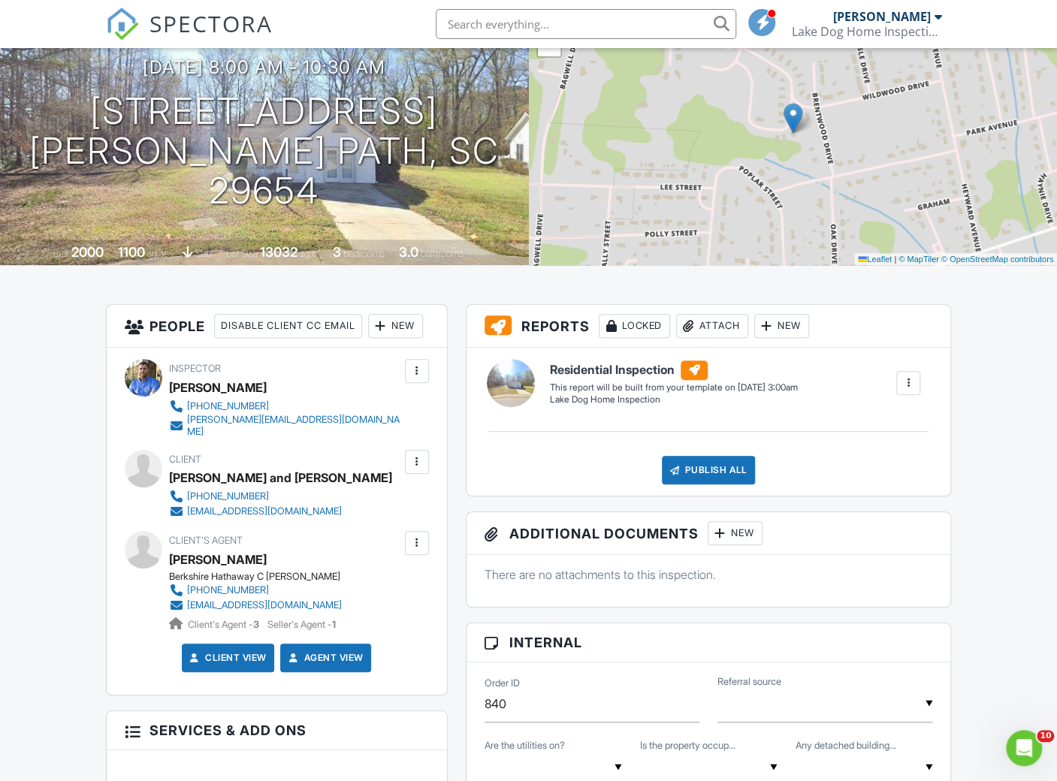
click at [415, 469] on div at bounding box center [416, 461] width 15 height 15
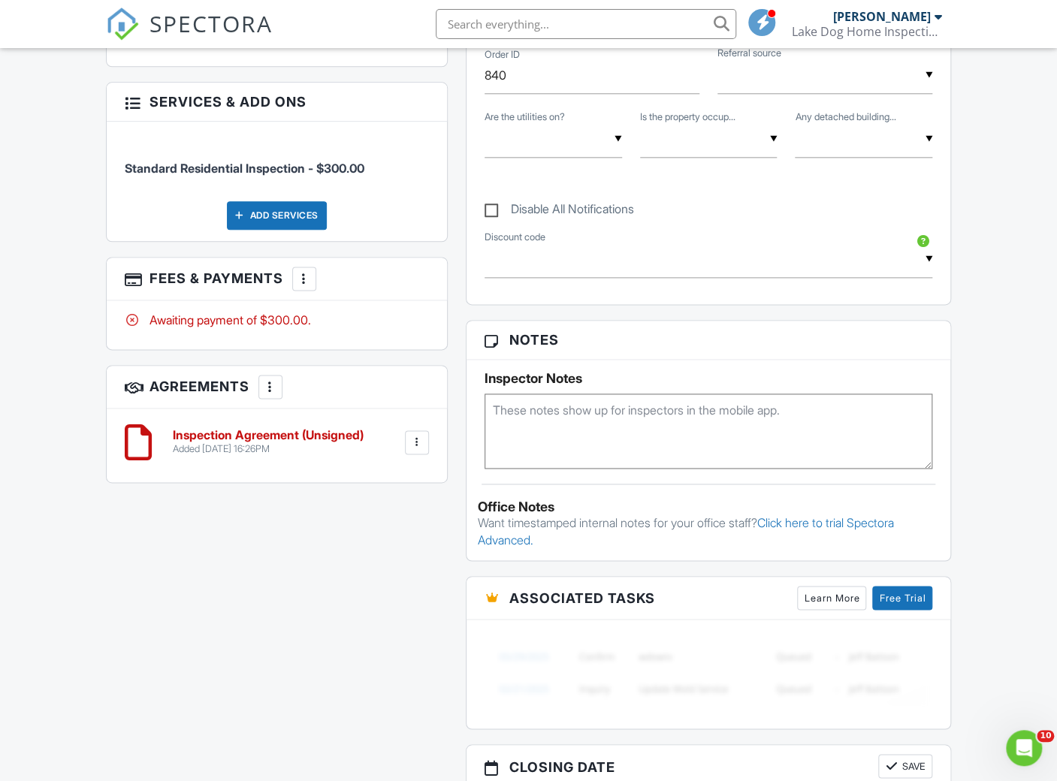
scroll to position [150, 0]
